Goal: Navigation & Orientation: Find specific page/section

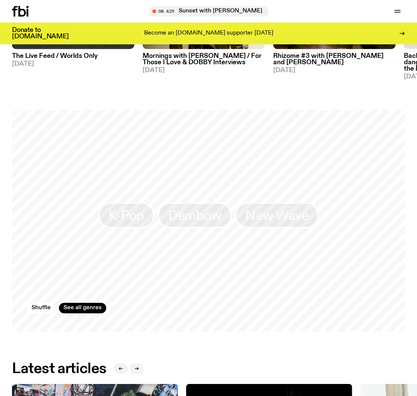
scroll to position [461, 0]
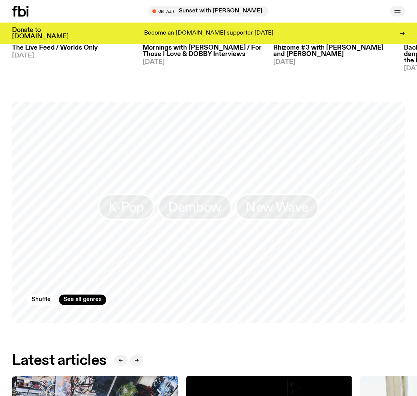
click at [399, 8] on icon "button" at bounding box center [397, 11] width 9 height 9
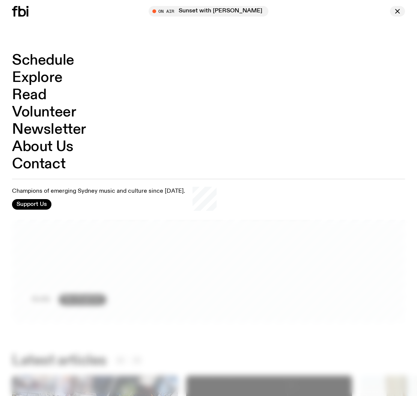
click at [397, 9] on icon "button" at bounding box center [397, 11] width 9 height 9
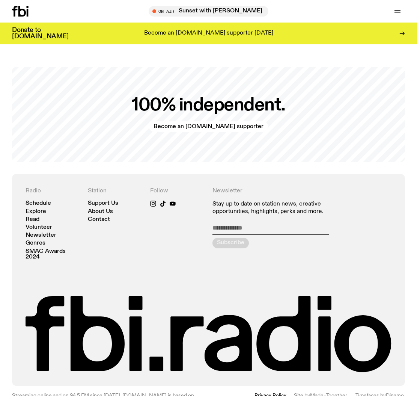
scroll to position [1333, 0]
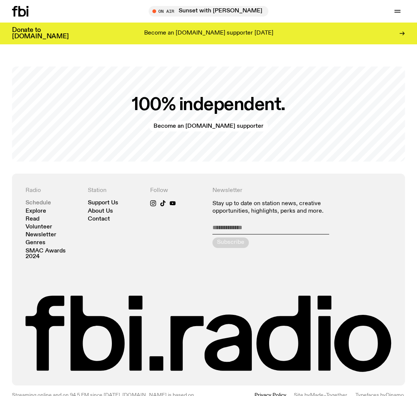
click at [42, 201] on link "Schedule" at bounding box center [39, 203] width 26 height 6
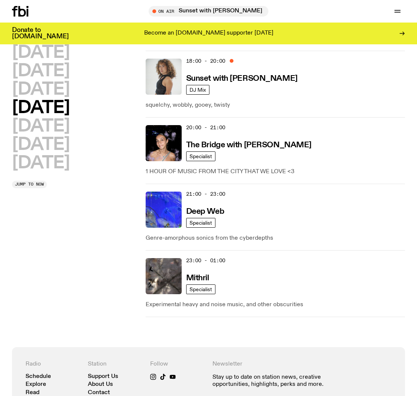
scroll to position [433, 0]
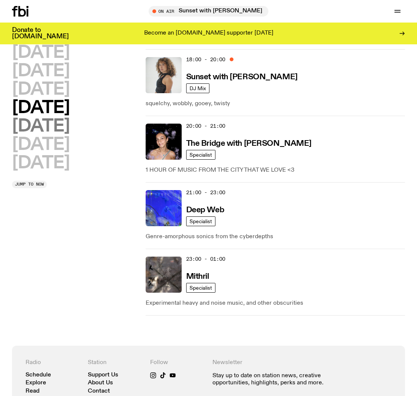
click at [45, 124] on h2 "[DATE]" at bounding box center [40, 126] width 57 height 17
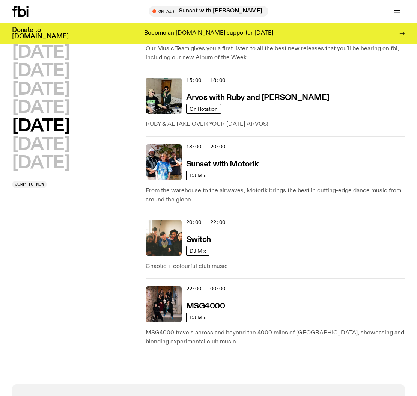
scroll to position [373, 0]
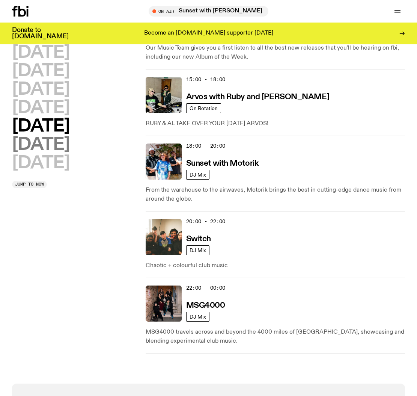
click at [56, 149] on h2 "[DATE]" at bounding box center [40, 144] width 57 height 17
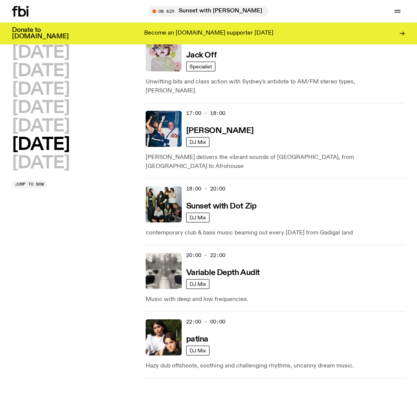
scroll to position [513, 0]
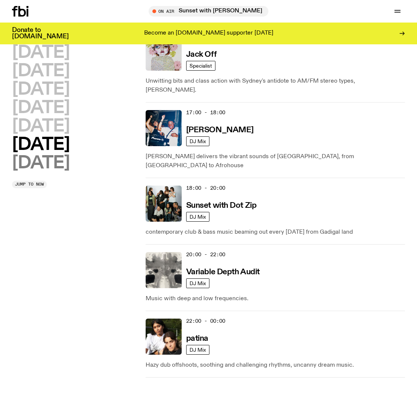
click at [48, 165] on h2 "[DATE]" at bounding box center [40, 163] width 57 height 17
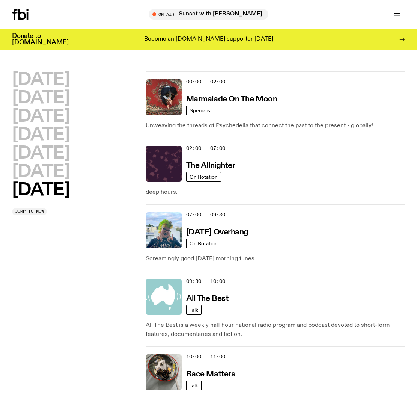
scroll to position [0, 0]
click at [44, 84] on h2 "[DATE]" at bounding box center [40, 79] width 57 height 17
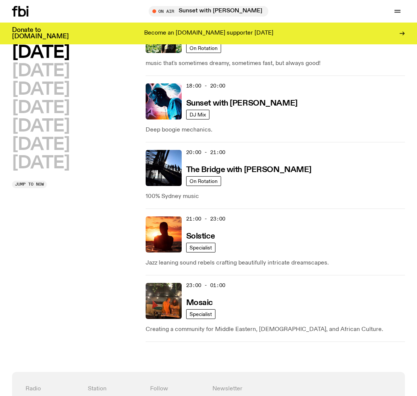
scroll to position [399, 0]
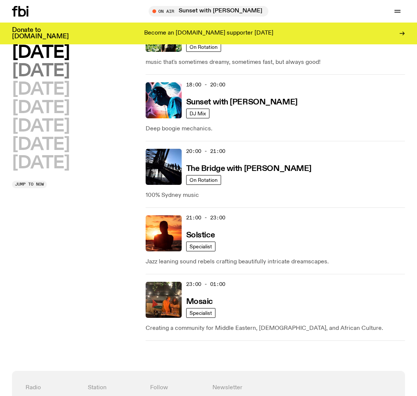
click at [41, 75] on h2 "[DATE]" at bounding box center [40, 71] width 57 height 17
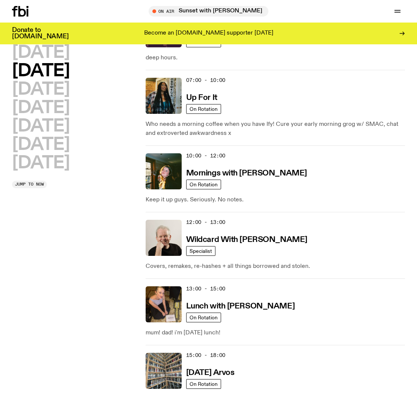
scroll to position [0, 0]
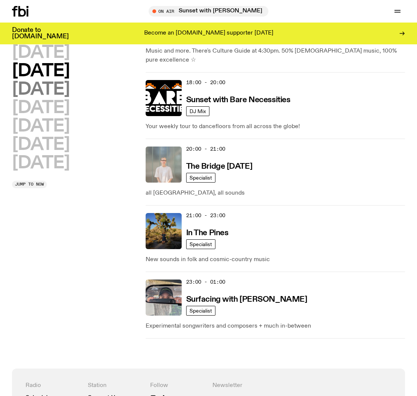
click at [42, 93] on h2 "[DATE]" at bounding box center [40, 89] width 57 height 17
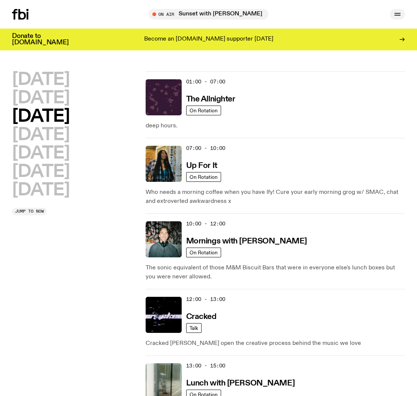
click at [396, 15] on icon "button" at bounding box center [397, 15] width 6 height 0
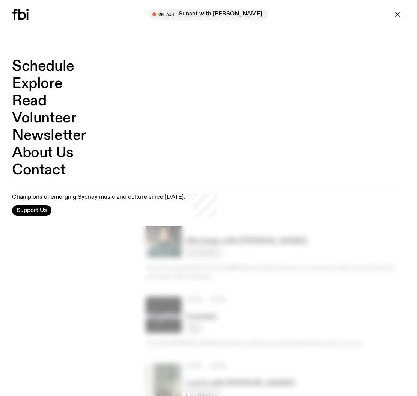
click at [47, 87] on link "Explore" at bounding box center [37, 84] width 50 height 14
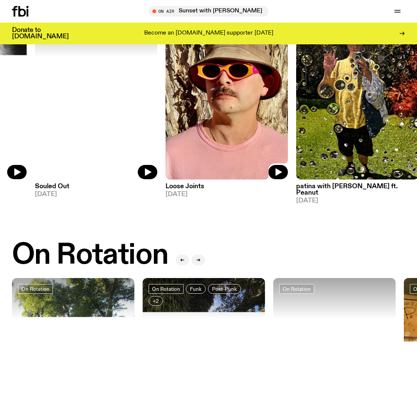
scroll to position [87, 0]
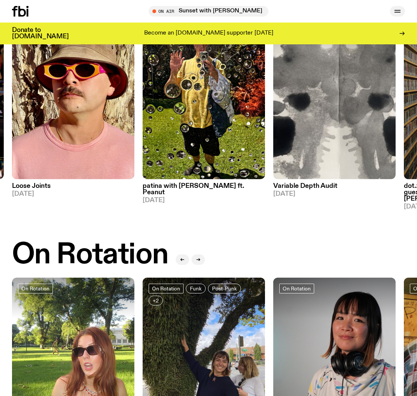
click at [403, 8] on button "button" at bounding box center [397, 11] width 15 height 11
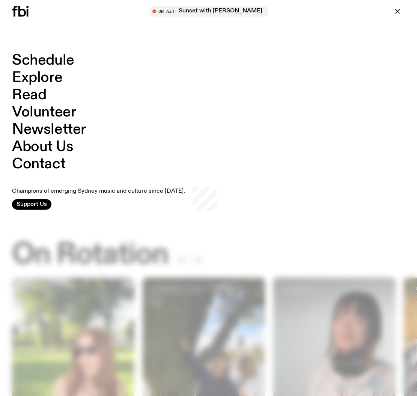
click at [42, 94] on link "Read" at bounding box center [29, 95] width 34 height 14
